Goal: Task Accomplishment & Management: Complete application form

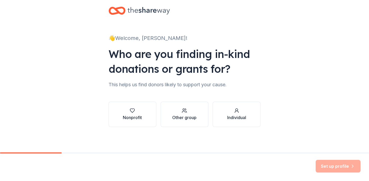
scroll to position [8, 0]
click at [131, 115] on div "Nonprofit" at bounding box center [132, 117] width 19 height 6
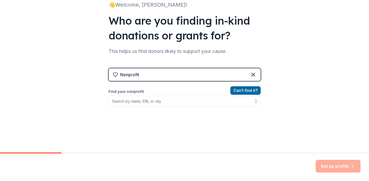
scroll to position [45, 0]
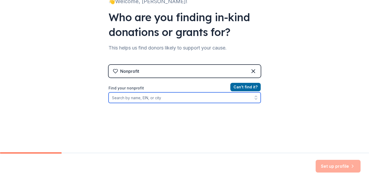
click at [119, 98] on input "Find your nonprofit" at bounding box center [185, 97] width 152 height 11
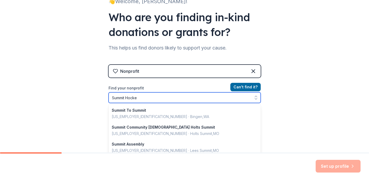
type input "Summit Hockey"
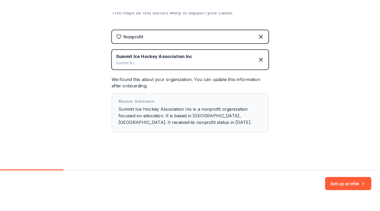
scroll to position [62, 0]
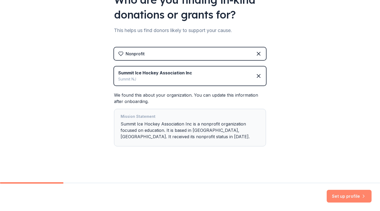
click at [341, 180] on button "Set up profile" at bounding box center [349, 195] width 45 height 13
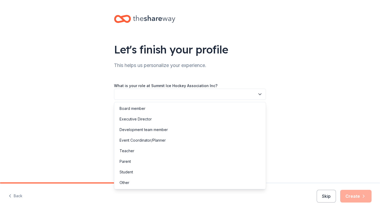
click at [260, 93] on icon "button" at bounding box center [260, 93] width 5 height 5
click at [159, 139] on div "Event Coordinator/Planner" at bounding box center [143, 140] width 46 height 6
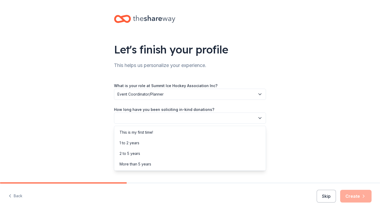
click at [260, 118] on icon "button" at bounding box center [260, 117] width 5 height 5
click at [146, 163] on div "More than 5 years" at bounding box center [136, 164] width 32 height 6
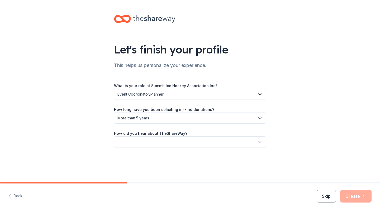
click at [260, 141] on icon "button" at bounding box center [260, 141] width 5 height 5
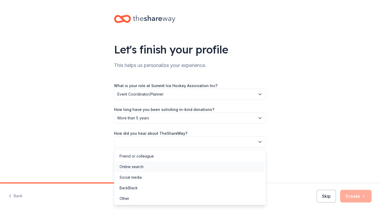
click at [175, 165] on div "Online search" at bounding box center [190, 166] width 150 height 11
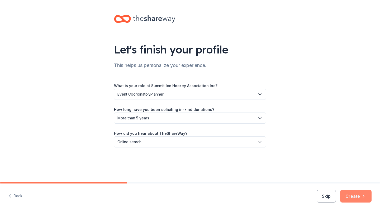
click at [359, 180] on button "Create" at bounding box center [356, 195] width 31 height 13
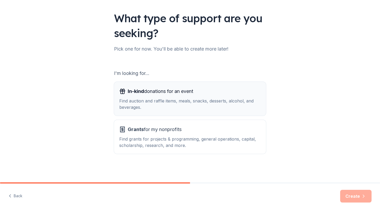
click at [148, 94] on span "In-kind donations for an event" at bounding box center [161, 91] width 66 height 8
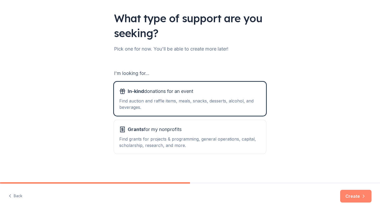
click at [361, 180] on button "Create" at bounding box center [356, 195] width 31 height 13
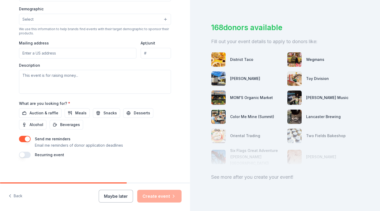
scroll to position [168, 0]
click at [49, 112] on span "Auction & raffle" at bounding box center [44, 113] width 29 height 6
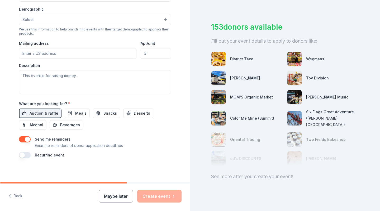
scroll to position [20, 0]
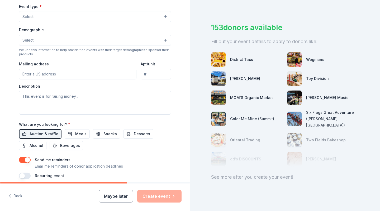
click at [55, 80] on div "Event type * Select Demographic Select We use this information to help brands f…" at bounding box center [95, 58] width 152 height 111
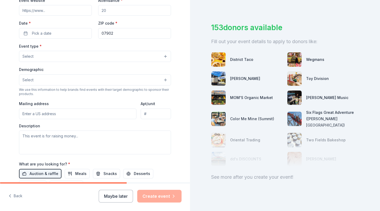
scroll to position [107, 0]
click at [165, 80] on button "Select" at bounding box center [95, 80] width 152 height 11
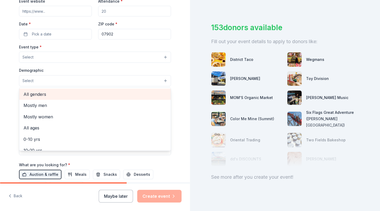
scroll to position [0, 0]
click at [109, 93] on span "All genders" at bounding box center [95, 94] width 143 height 7
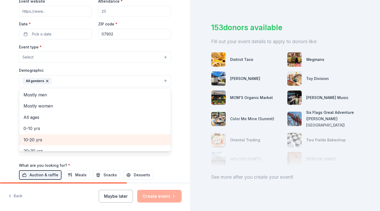
click at [98, 138] on span "10-20 yrs" at bounding box center [95, 139] width 143 height 7
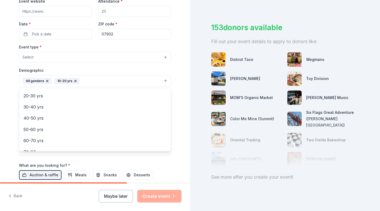
click at [165, 55] on div "Event type * Select Demographic All genders 10-20 yrs Mostly men Mostly women A…" at bounding box center [95, 100] width 152 height 112
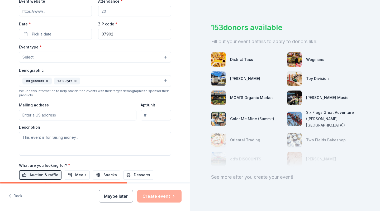
click at [165, 55] on button "Select" at bounding box center [95, 57] width 152 height 11
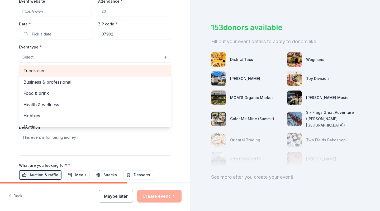
click at [129, 66] on div "Fundraiser" at bounding box center [95, 70] width 152 height 11
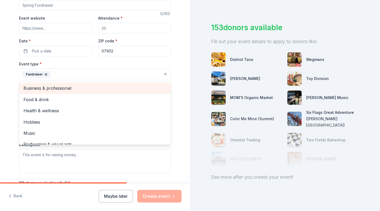
scroll to position [84, 0]
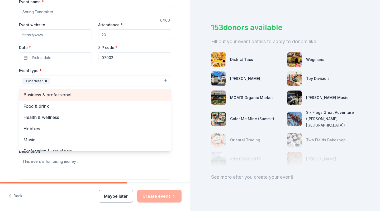
click at [54, 57] on div "Event name * 0 /100 Event website Attendance * Date * Pick a date ZIP code * 07…" at bounding box center [95, 120] width 152 height 245
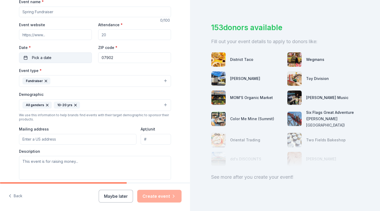
click at [54, 57] on button "Pick a date" at bounding box center [55, 57] width 73 height 11
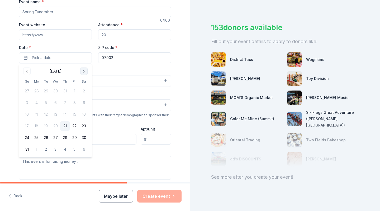
click at [84, 70] on button "Go to next month" at bounding box center [83, 70] width 7 height 7
click at [75, 126] on button "24" at bounding box center [75, 126] width 10 height 10
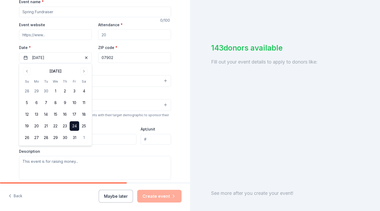
scroll to position [0, 0]
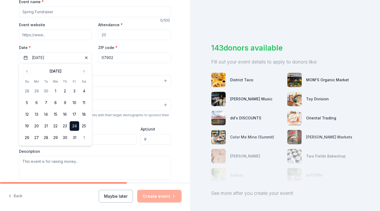
click at [109, 33] on input "Attendance *" at bounding box center [134, 34] width 73 height 11
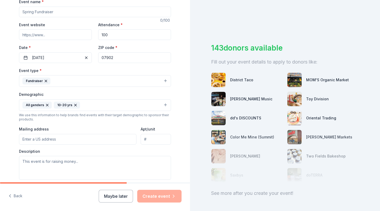
type input "100"
type input "Summit Ice Hockey Fundraiser"
type input "07901"
click at [166, 103] on button "All genders 10-20 yrs" at bounding box center [95, 105] width 152 height 12
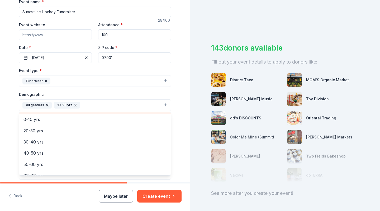
scroll to position [33, 0]
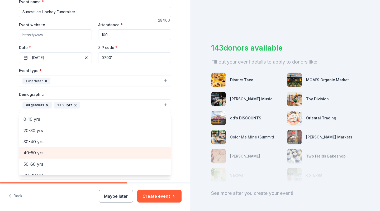
click at [85, 151] on span "40-50 yrs" at bounding box center [95, 152] width 143 height 7
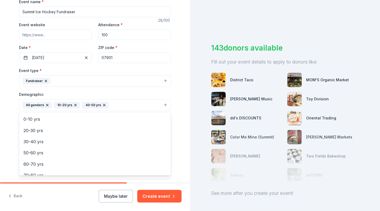
click at [183, 155] on div "Tell us about your event. We'll find in-kind donations you can apply for. Event…" at bounding box center [95, 92] width 190 height 353
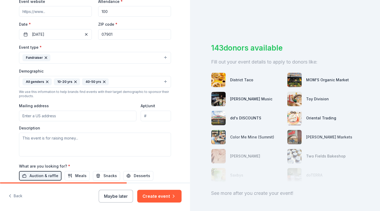
scroll to position [109, 0]
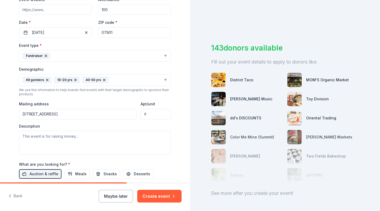
type input "111 Colt Road, Summit, NJ, 07901"
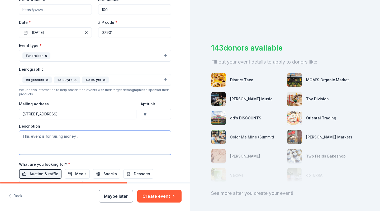
click at [23, 135] on textarea at bounding box center [95, 143] width 152 height 24
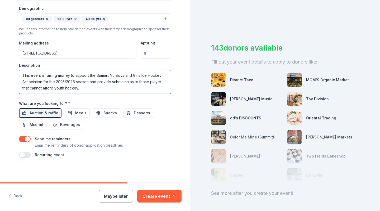
scroll to position [169, 0]
type textarea "This event is raising money to support the Summit NJ Boys and Girls Ice Hockey …"
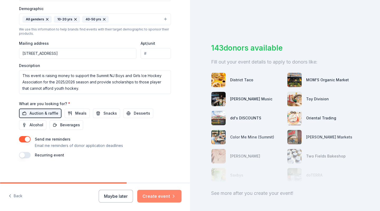
click at [170, 180] on button "Create event" at bounding box center [159, 195] width 44 height 13
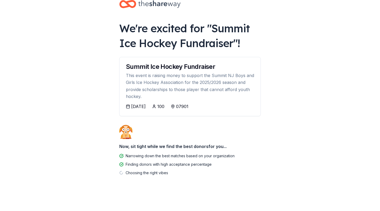
scroll to position [12, 0]
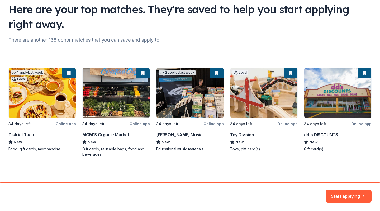
scroll to position [40, 0]
click at [354, 180] on button "Start applying" at bounding box center [349, 192] width 46 height 13
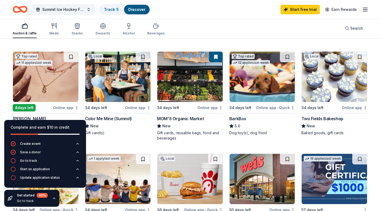
scroll to position [147, 0]
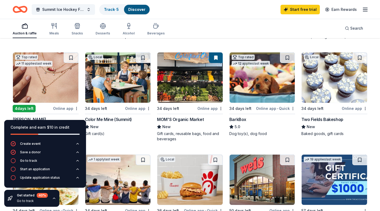
click at [65, 109] on div "Online app" at bounding box center [66, 108] width 26 height 7
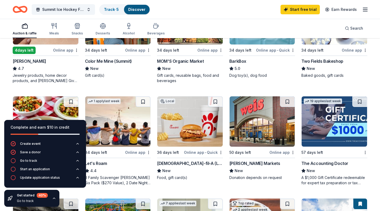
scroll to position [134, 0]
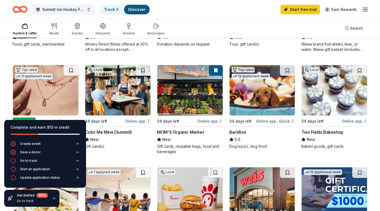
click at [366, 9] on icon "button" at bounding box center [365, 9] width 6 height 6
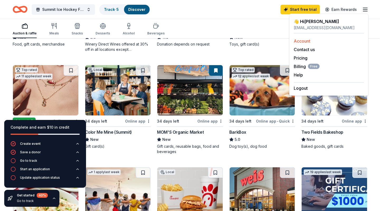
click at [305, 40] on link "Account" at bounding box center [302, 40] width 17 height 5
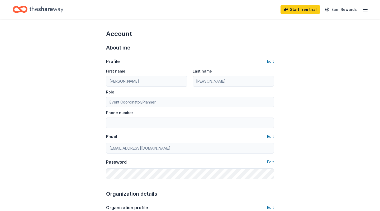
click at [365, 10] on line "button" at bounding box center [366, 10] width 4 height 0
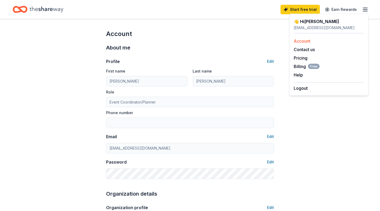
click at [304, 40] on link "Account" at bounding box center [302, 40] width 17 height 5
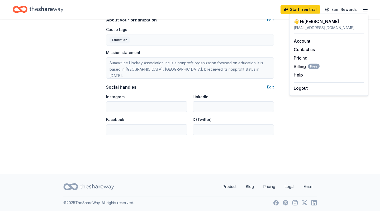
scroll to position [317, 0]
